Goal: Task Accomplishment & Management: Use online tool/utility

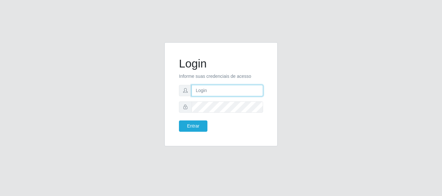
click at [241, 93] on input "text" at bounding box center [226, 90] width 71 height 11
type input "ritaiwof@B5"
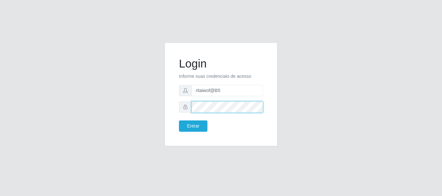
click at [179, 121] on button "Entrar" at bounding box center [193, 126] width 28 height 11
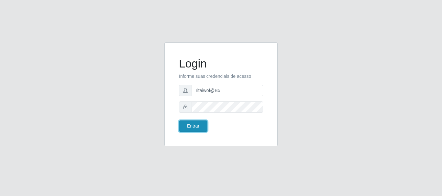
click at [196, 122] on button "Entrar" at bounding box center [193, 126] width 28 height 11
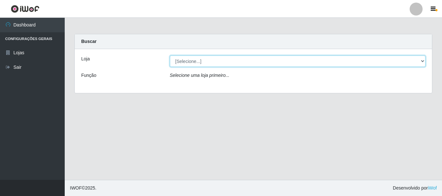
click at [202, 63] on select "[Selecione...] Bemais Supermercados - B5 Anatólia" at bounding box center [298, 61] width 256 height 11
drag, startPoint x: 202, startPoint y: 63, endPoint x: 203, endPoint y: 66, distance: 3.6
click at [202, 63] on select "[Selecione...] Bemais Supermercados - B5 Anatólia" at bounding box center [298, 61] width 256 height 11
select select "405"
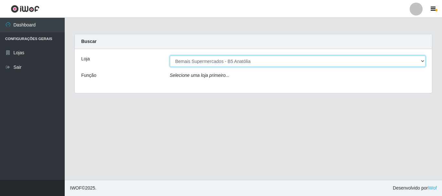
click at [170, 56] on select "[Selecione...] Bemais Supermercados - B5 Anatólia" at bounding box center [298, 61] width 256 height 11
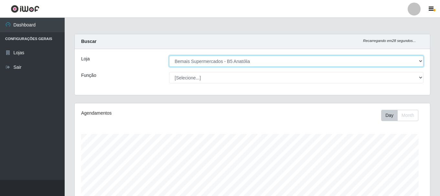
scroll to position [134, 355]
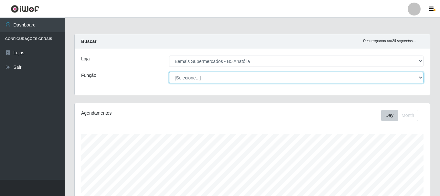
click at [203, 81] on select "[Selecione...] ASG ASG + ASG ++ Auxiliar de Estacionamento Auxiliar de Estacion…" at bounding box center [296, 77] width 255 height 11
click at [202, 81] on select "[Selecione...] ASG ASG + ASG ++ Auxiliar de Estacionamento Auxiliar de Estacion…" at bounding box center [296, 77] width 255 height 11
click at [169, 72] on select "[Selecione...] ASG ASG + ASG ++ Auxiliar de Estacionamento Auxiliar de Estacion…" at bounding box center [296, 77] width 255 height 11
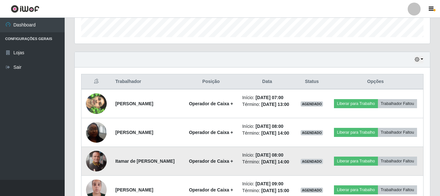
scroll to position [226, 0]
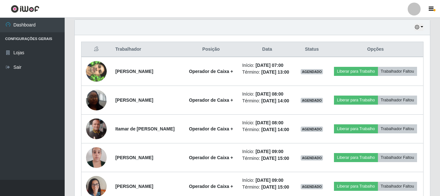
click at [0, 148] on ul "Dashboard Configurações Gerais Lojas Sair" at bounding box center [32, 99] width 65 height 162
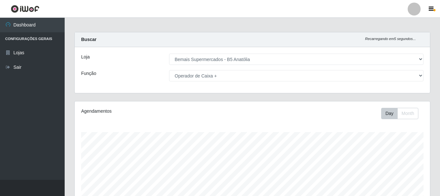
scroll to position [0, 0]
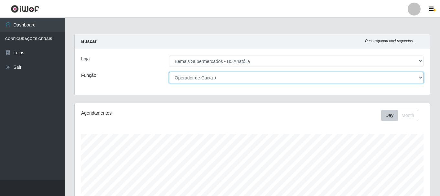
click at [256, 75] on select "[Selecione...] ASG ASG + ASG ++ Auxiliar de Estacionamento Auxiliar de Estacion…" at bounding box center [296, 77] width 255 height 11
select select "[Selecione...]"
click at [169, 72] on select "[Selecione...] ASG ASG + ASG ++ Auxiliar de Estacionamento Auxiliar de Estacion…" at bounding box center [296, 77] width 255 height 11
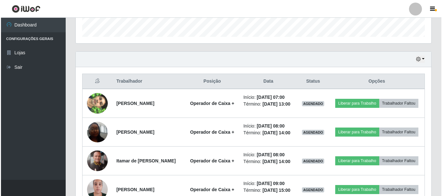
scroll to position [201, 0]
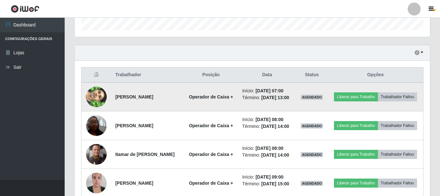
click at [100, 101] on img at bounding box center [96, 97] width 21 height 37
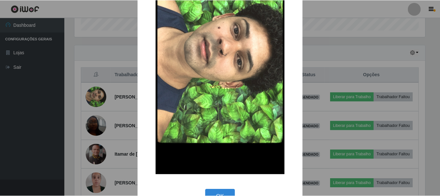
scroll to position [90, 0]
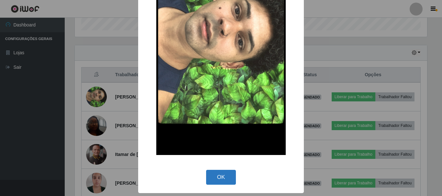
click at [229, 177] on button "OK" at bounding box center [221, 177] width 30 height 15
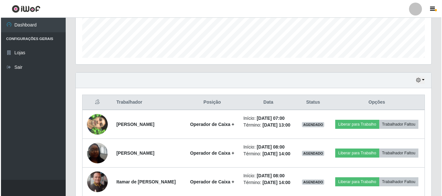
scroll to position [169, 0]
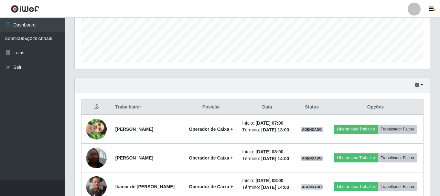
click at [3, 152] on ul "Dashboard Configurações Gerais Lojas Sair" at bounding box center [32, 99] width 65 height 162
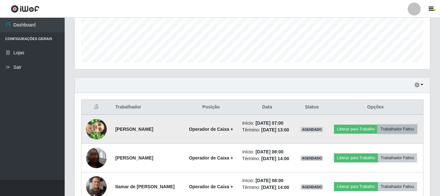
click at [378, 134] on button "Trabalhador Faltou" at bounding box center [397, 129] width 39 height 9
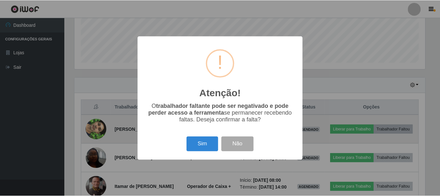
scroll to position [134, 352]
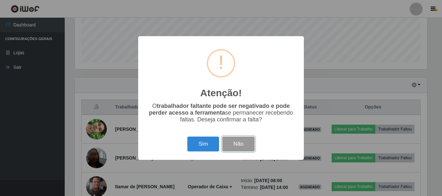
click at [239, 149] on button "Não" at bounding box center [238, 144] width 32 height 15
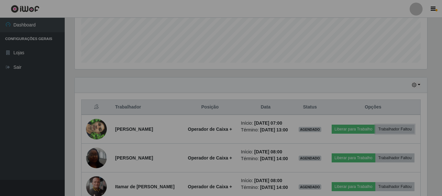
scroll to position [134, 355]
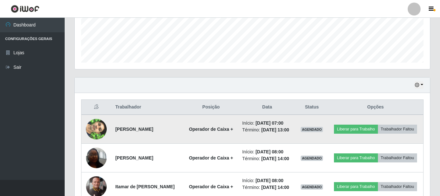
click at [377, 122] on td "Liberar para Trabalho Trabalhador Faltou" at bounding box center [376, 129] width 96 height 29
click at [378, 128] on button "Liberar para Trabalho" at bounding box center [356, 129] width 44 height 9
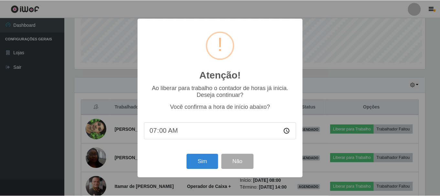
scroll to position [134, 352]
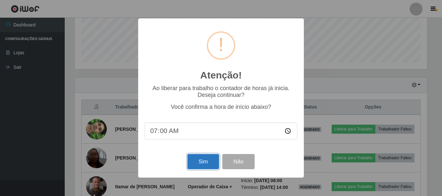
click at [205, 163] on button "Sim" at bounding box center [202, 161] width 31 height 15
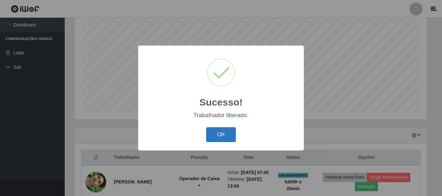
click at [230, 140] on button "OK" at bounding box center [221, 134] width 30 height 15
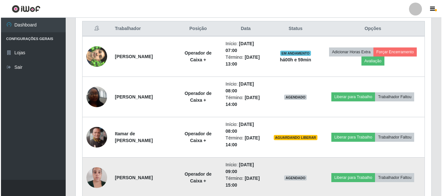
scroll to position [247, 0]
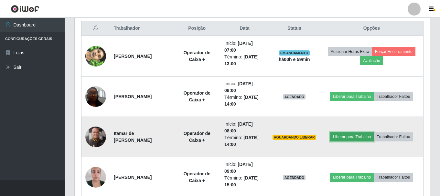
click at [345, 138] on button "Liberar para Trabalho" at bounding box center [352, 137] width 44 height 9
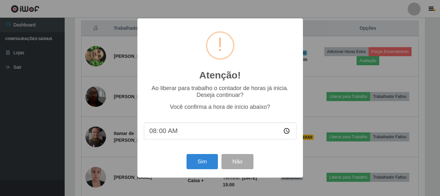
scroll to position [134, 352]
click at [190, 166] on button "Sim" at bounding box center [202, 161] width 31 height 15
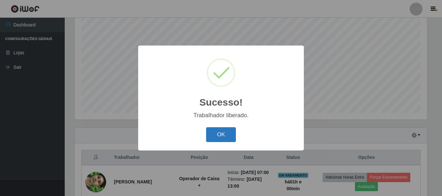
click at [224, 139] on button "OK" at bounding box center [221, 134] width 30 height 15
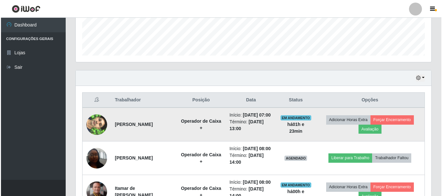
scroll to position [215, 0]
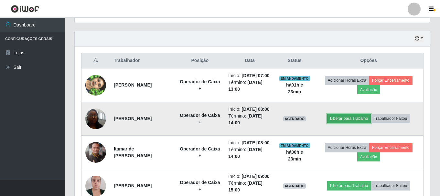
click at [353, 123] on button "Liberar para Trabalho" at bounding box center [349, 118] width 44 height 9
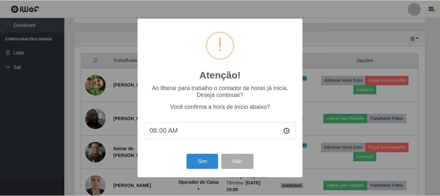
scroll to position [134, 352]
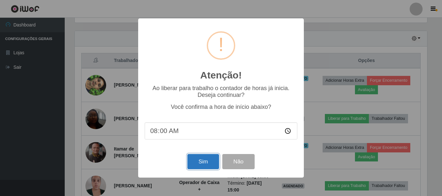
click at [205, 161] on button "Sim" at bounding box center [202, 161] width 31 height 15
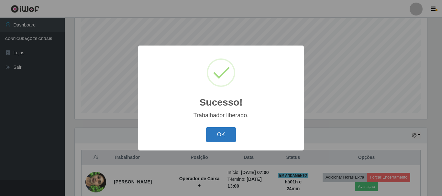
drag, startPoint x: 230, startPoint y: 129, endPoint x: 230, endPoint y: 121, distance: 8.1
click at [230, 128] on button "OK" at bounding box center [221, 134] width 30 height 15
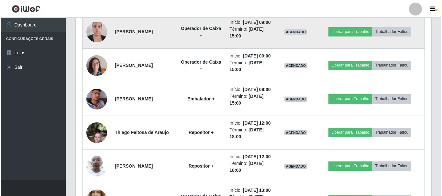
scroll to position [377, 0]
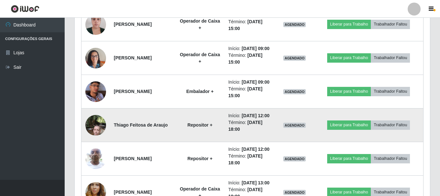
click at [97, 139] on img at bounding box center [95, 125] width 21 height 27
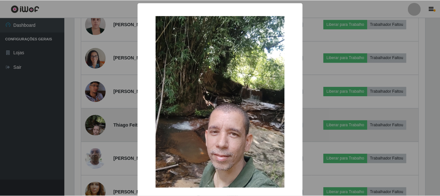
scroll to position [134, 352]
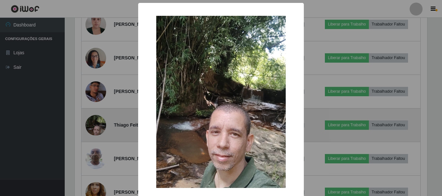
click at [97, 174] on div "× OK Cancel" at bounding box center [221, 98] width 442 height 196
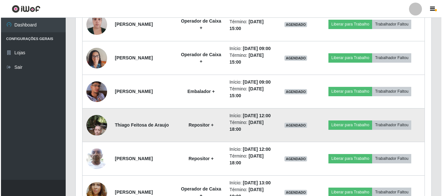
scroll to position [442, 0]
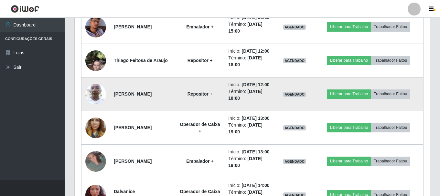
click at [97, 108] on img at bounding box center [95, 94] width 21 height 27
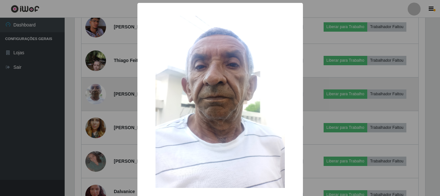
scroll to position [134, 352]
click at [97, 146] on div "× OK Cancel" at bounding box center [221, 98] width 442 height 196
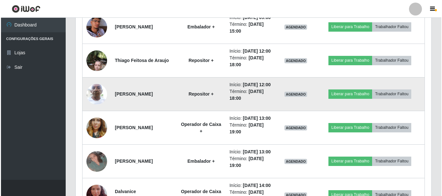
scroll to position [377, 0]
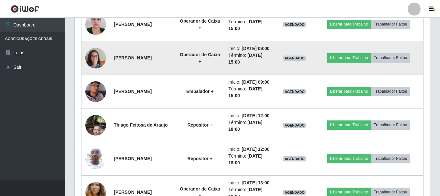
click at [87, 72] on img at bounding box center [95, 57] width 21 height 27
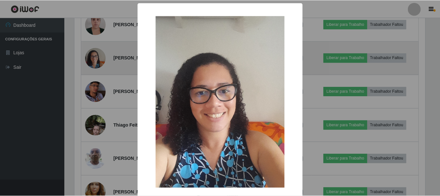
scroll to position [134, 352]
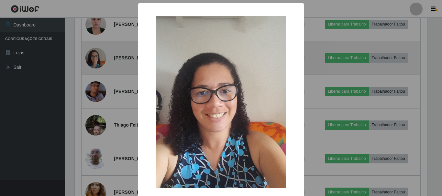
click at [87, 88] on div "× OK Cancel" at bounding box center [221, 98] width 442 height 196
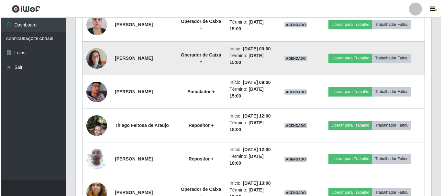
scroll to position [312, 0]
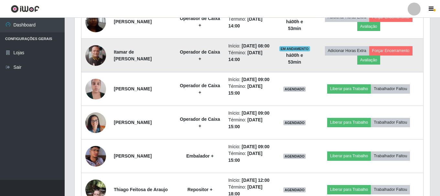
click at [92, 66] on img at bounding box center [95, 55] width 21 height 21
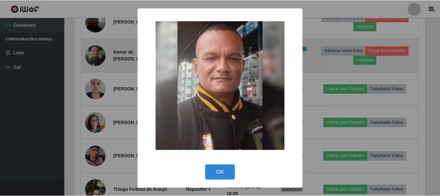
scroll to position [134, 352]
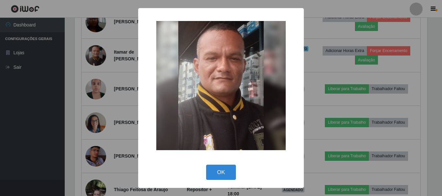
click at [94, 77] on div "× OK Cancel" at bounding box center [221, 98] width 442 height 196
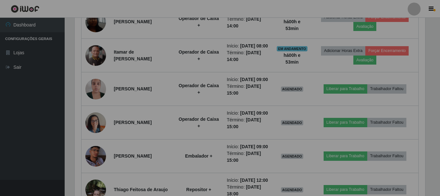
scroll to position [134, 355]
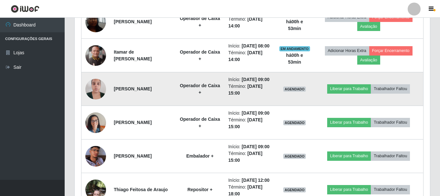
click at [93, 103] on img at bounding box center [95, 88] width 21 height 27
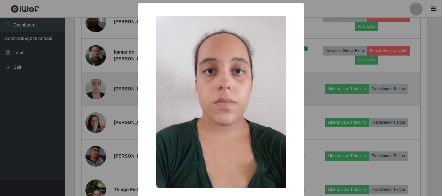
click at [93, 109] on div "× OK Cancel" at bounding box center [221, 98] width 442 height 196
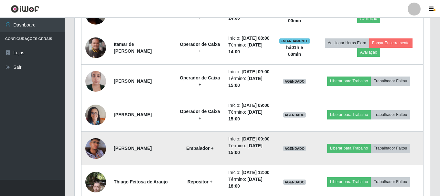
scroll to position [312, 0]
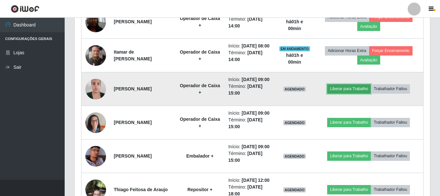
click at [358, 93] on button "Liberar para Trabalho" at bounding box center [349, 88] width 44 height 9
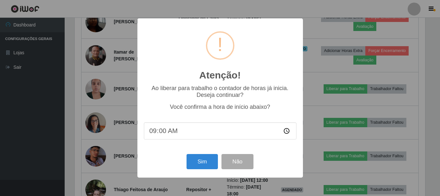
scroll to position [134, 352]
click at [205, 164] on button "Sim" at bounding box center [202, 161] width 31 height 15
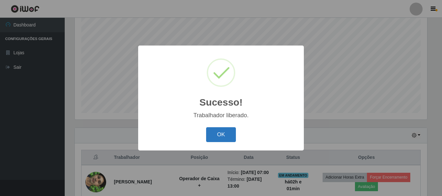
click at [231, 137] on button "OK" at bounding box center [221, 134] width 30 height 15
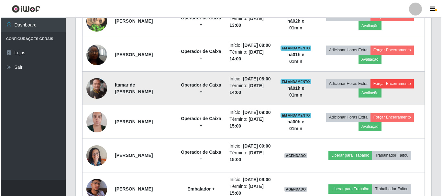
scroll to position [312, 0]
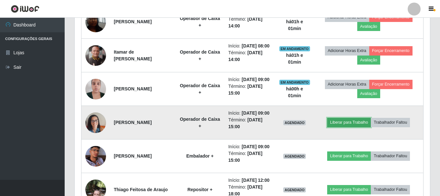
click at [355, 127] on button "Liberar para Trabalho" at bounding box center [349, 122] width 44 height 9
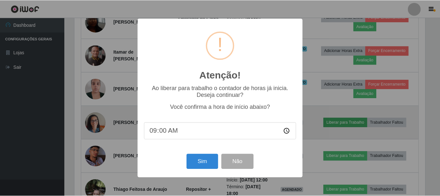
scroll to position [134, 352]
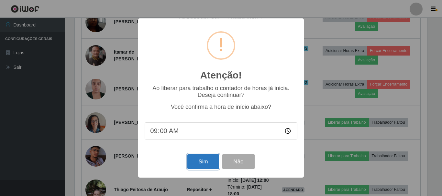
click at [200, 165] on button "Sim" at bounding box center [202, 161] width 31 height 15
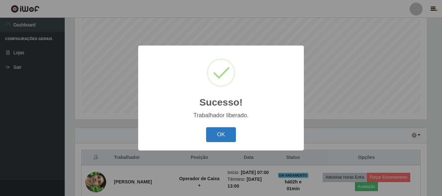
click at [230, 132] on button "OK" at bounding box center [221, 134] width 30 height 15
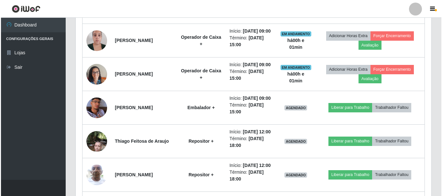
scroll to position [409, 0]
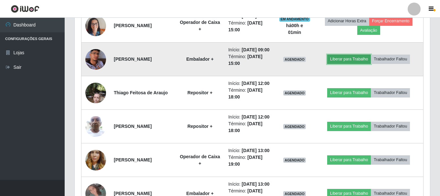
click at [355, 64] on button "Liberar para Trabalho" at bounding box center [349, 59] width 44 height 9
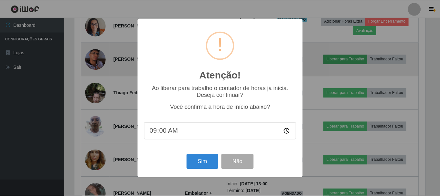
scroll to position [134, 352]
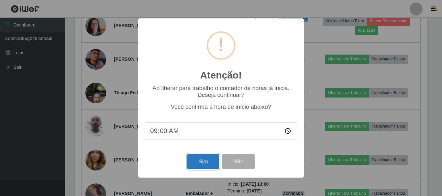
click at [200, 166] on button "Sim" at bounding box center [202, 161] width 31 height 15
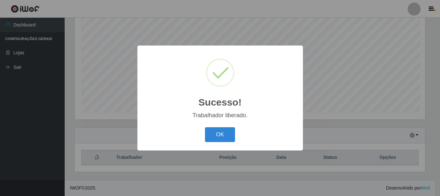
scroll to position [0, 0]
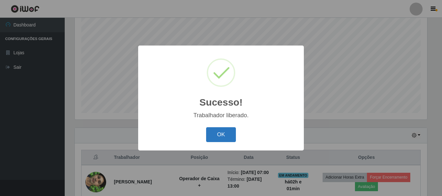
click at [217, 135] on button "OK" at bounding box center [221, 134] width 30 height 15
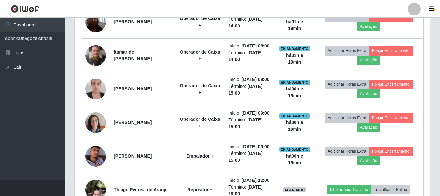
click at [261, 7] on header "Perfil Alterar Senha Sair" at bounding box center [220, 9] width 440 height 18
